Goal: Transaction & Acquisition: Book appointment/travel/reservation

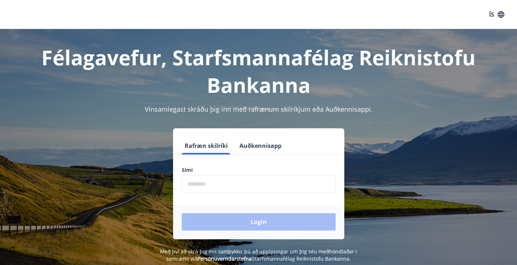
click at [209, 184] on input "phone" at bounding box center [259, 184] width 154 height 18
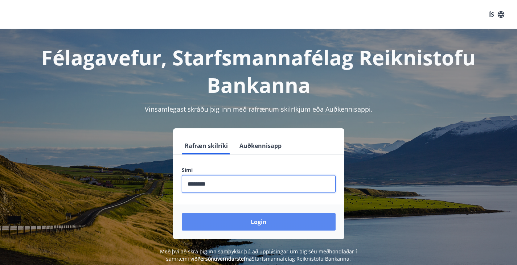
type input "********"
click at [259, 219] on button "Login" at bounding box center [259, 221] width 154 height 17
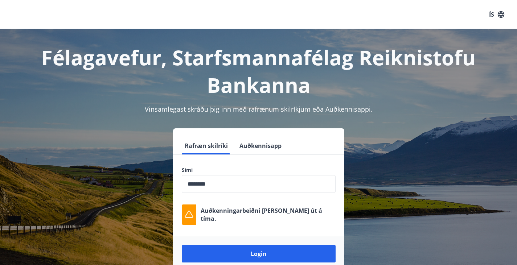
click at [291, 182] on input "phone" at bounding box center [259, 184] width 154 height 18
click at [182, 245] on button "Login" at bounding box center [259, 253] width 154 height 17
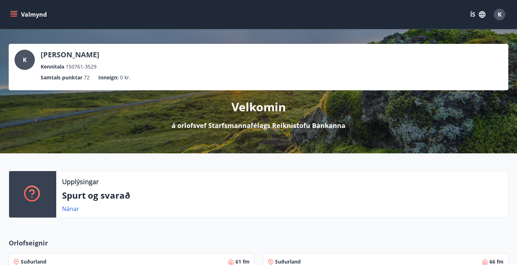
click at [16, 17] on icon "menu" at bounding box center [13, 14] width 7 height 7
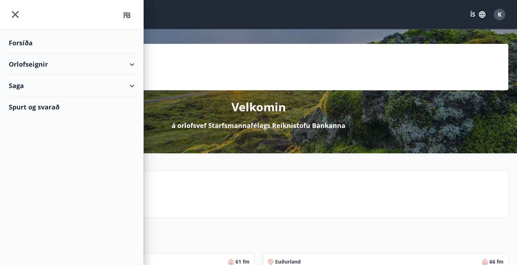
click at [129, 87] on icon at bounding box center [132, 86] width 9 height 9
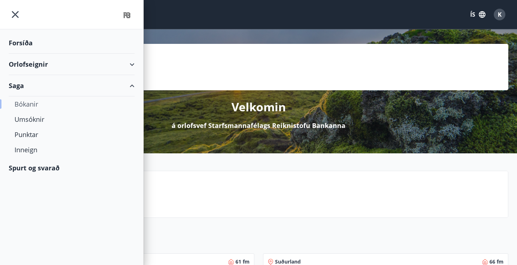
click at [31, 104] on div "Bókanir" at bounding box center [72, 103] width 114 height 15
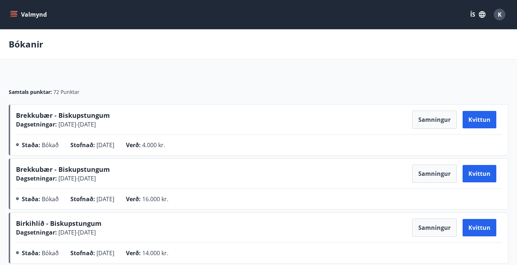
click at [14, 15] on icon "menu" at bounding box center [15, 14] width 8 height 1
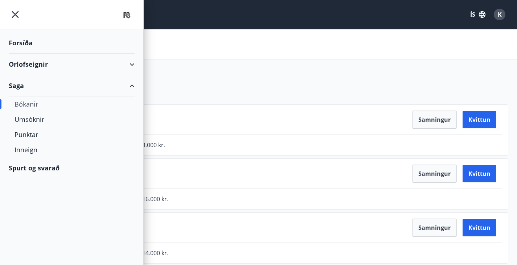
click at [32, 169] on div "Spurt og svarað" at bounding box center [72, 167] width 126 height 21
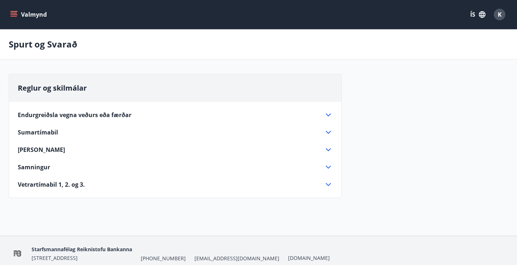
click at [15, 11] on icon "menu" at bounding box center [13, 14] width 7 height 7
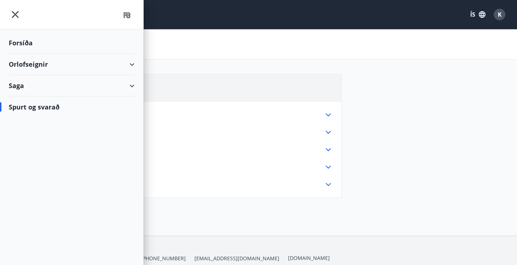
click at [31, 62] on div "Orlofseignir" at bounding box center [72, 64] width 126 height 21
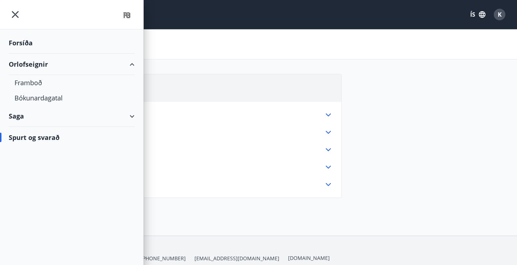
click at [44, 114] on div "Saga" at bounding box center [72, 116] width 126 height 21
click at [27, 181] on div "Inneign" at bounding box center [72, 180] width 114 height 15
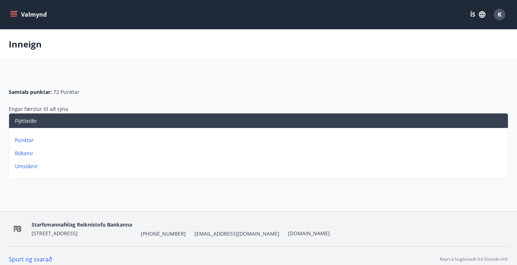
click at [16, 13] on icon "menu" at bounding box center [14, 13] width 7 height 1
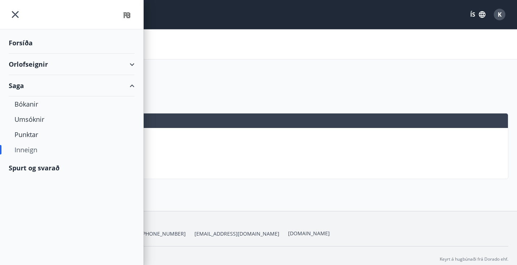
click at [35, 66] on div "Orlofseignir" at bounding box center [72, 64] width 126 height 21
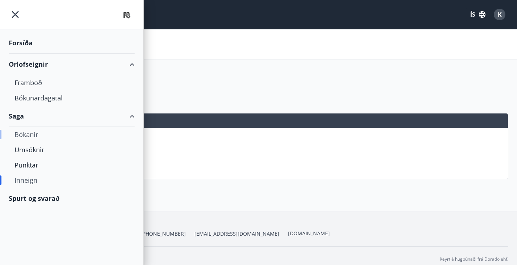
click at [20, 136] on div "Bókanir" at bounding box center [72, 134] width 114 height 15
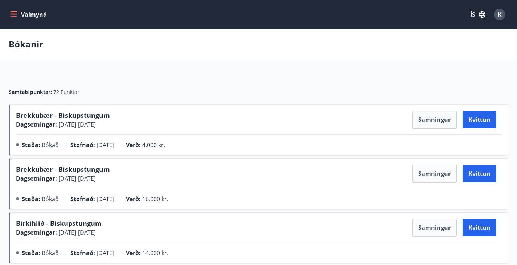
click at [66, 120] on span "Brekkubær - Biskupstungum" at bounding box center [63, 115] width 94 height 9
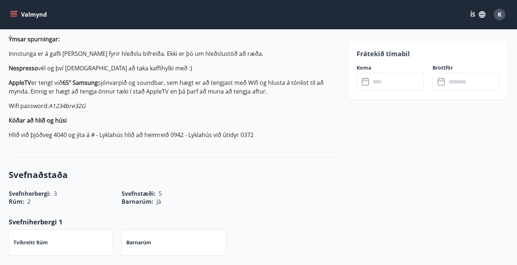
scroll to position [326, 0]
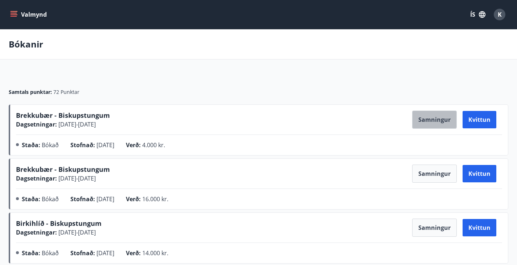
click at [412, 128] on button "Samningur" at bounding box center [434, 120] width 45 height 18
